Goal: Task Accomplishment & Management: Use online tool/utility

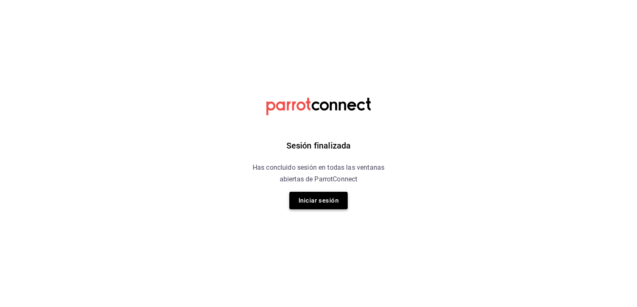
click at [315, 203] on button "Iniciar sesión" at bounding box center [318, 200] width 58 height 17
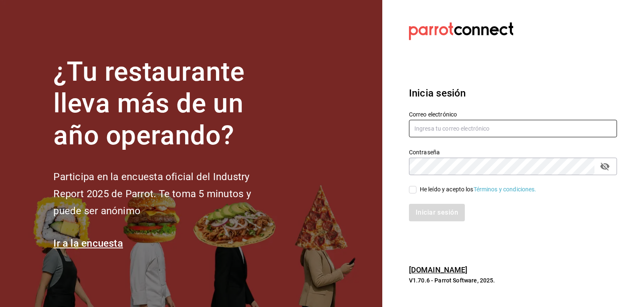
type input "[PERSON_NAME][EMAIL_ADDRESS][DOMAIN_NAME]"
click at [412, 190] on input "He leído y acepto los Términos y condiciones." at bounding box center [412, 189] width 7 height 7
checkbox input "true"
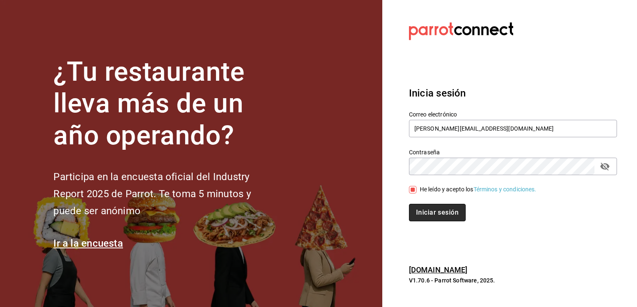
click at [435, 215] on button "Iniciar sesión" at bounding box center [437, 212] width 57 height 17
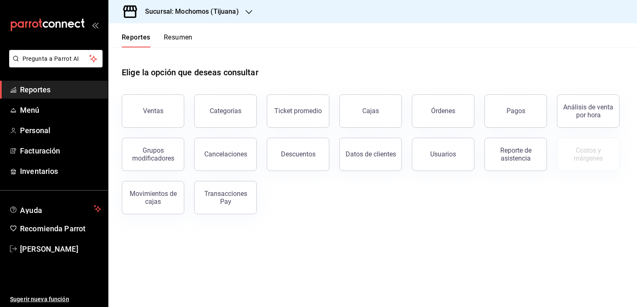
click at [238, 12] on h3 "Sucursal: Mochomos (Tijuana)" at bounding box center [188, 12] width 100 height 10
click at [192, 54] on div "Animal ([GEOGRAPHIC_DATA])" at bounding box center [171, 54] width 112 height 9
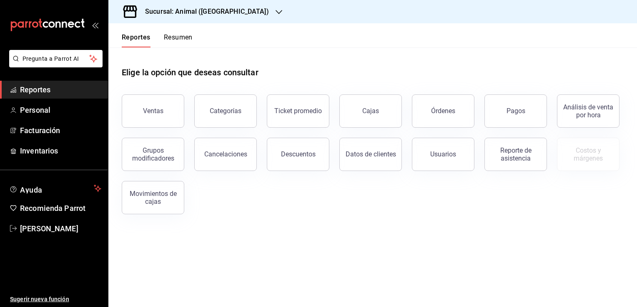
click at [154, 111] on div "Ventas" at bounding box center [153, 111] width 20 height 8
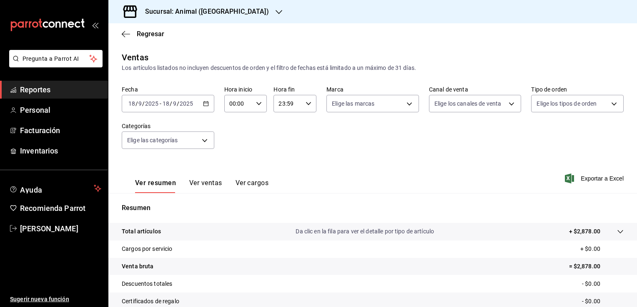
click at [203, 103] on \(Stroke\) "button" at bounding box center [205, 103] width 5 height 0
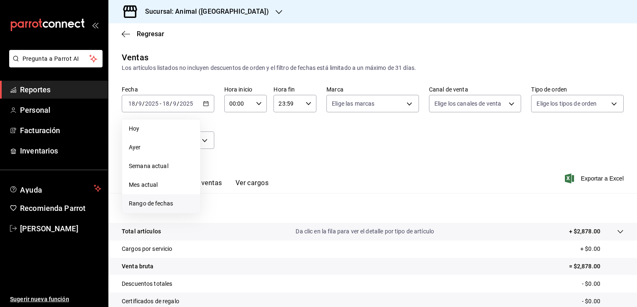
click at [166, 206] on span "Rango de fechas" at bounding box center [161, 204] width 65 height 9
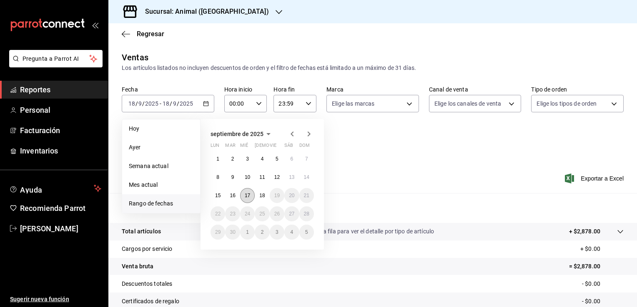
click at [247, 193] on abbr "17" at bounding box center [247, 196] width 5 height 6
click at [258, 194] on button "18" at bounding box center [262, 195] width 15 height 15
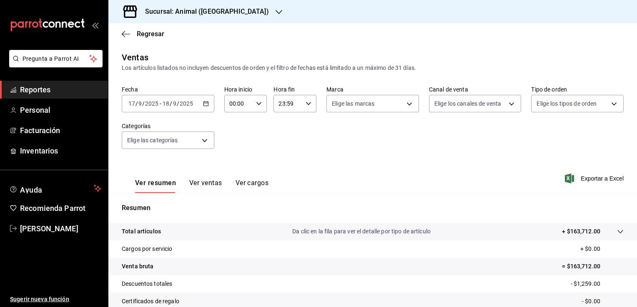
click at [259, 103] on \(Stroke\) "button" at bounding box center [258, 103] width 5 height 3
click at [233, 167] on span "02" at bounding box center [234, 165] width 8 height 7
type input "02:00"
click at [235, 125] on span "04" at bounding box center [234, 121] width 8 height 7
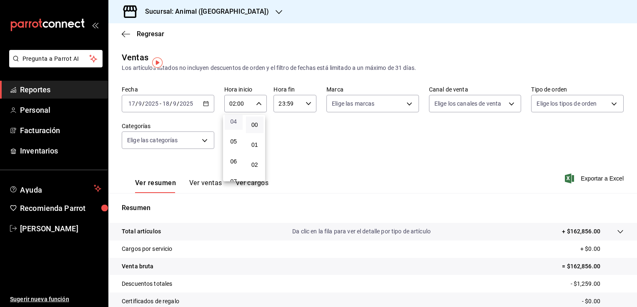
type input "04:00"
click at [234, 121] on span "04" at bounding box center [234, 121] width 8 height 7
click at [305, 104] on div at bounding box center [318, 153] width 637 height 307
click at [306, 104] on \(Stroke\) "button" at bounding box center [308, 103] width 5 height 3
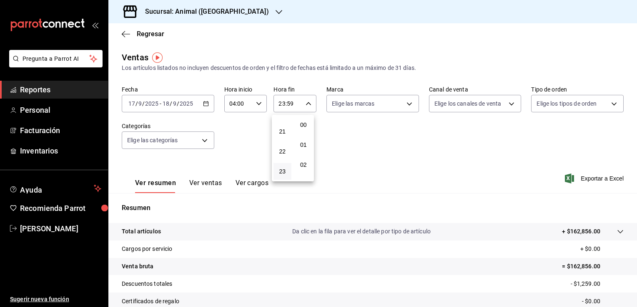
scroll to position [1153, 0]
click at [280, 132] on span "21" at bounding box center [282, 131] width 8 height 7
type input "21:59"
click at [280, 132] on span "04" at bounding box center [282, 133] width 8 height 7
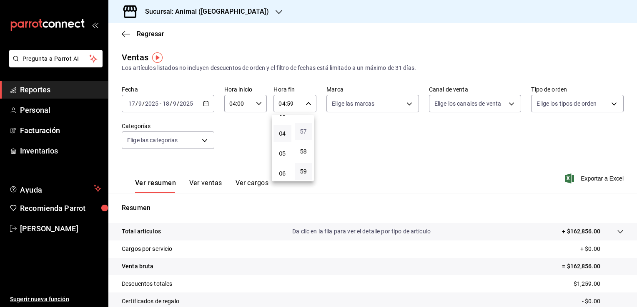
click at [305, 128] on span "57" at bounding box center [304, 131] width 8 height 7
type input "04:57"
click at [305, 127] on span "00" at bounding box center [304, 125] width 8 height 7
type input "04:00"
click at [392, 142] on div at bounding box center [318, 153] width 637 height 307
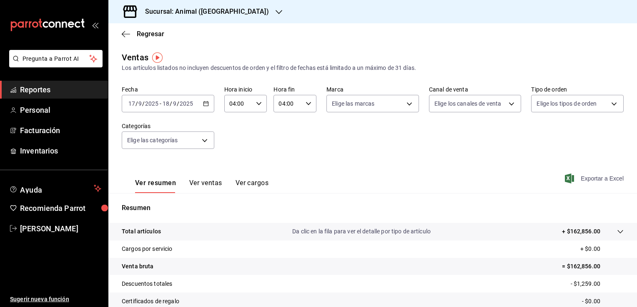
click at [592, 179] on span "Exportar a Excel" at bounding box center [594, 179] width 57 height 10
click at [145, 35] on div "Regresar" at bounding box center [372, 33] width 528 height 21
click at [145, 35] on span "Regresar" at bounding box center [150, 34] width 27 height 8
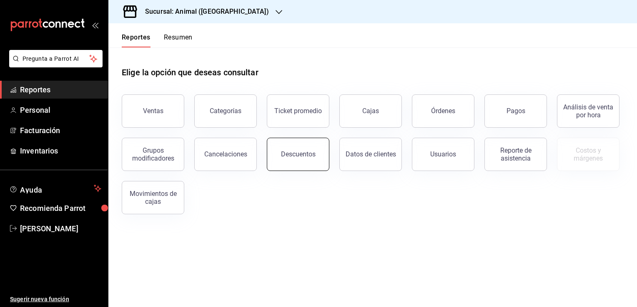
click at [312, 158] on button "Descuentos" at bounding box center [298, 154] width 62 height 33
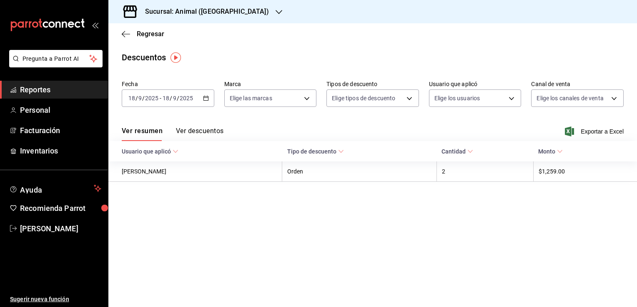
click at [207, 100] on icon "button" at bounding box center [206, 98] width 6 height 6
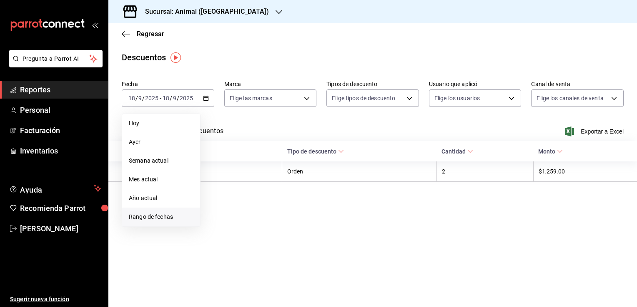
click at [167, 214] on span "Rango de fechas" at bounding box center [161, 217] width 65 height 9
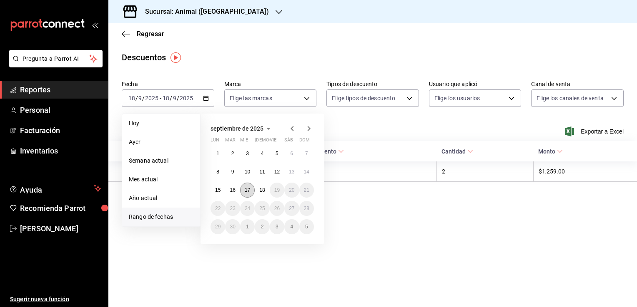
click at [249, 187] on abbr "17" at bounding box center [247, 190] width 5 height 6
click at [266, 191] on button "18" at bounding box center [262, 190] width 15 height 15
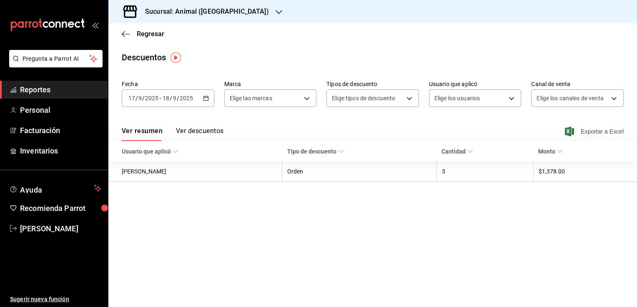
click at [590, 130] on span "Exportar a Excel" at bounding box center [594, 132] width 57 height 10
